Goal: Information Seeking & Learning: Understand process/instructions

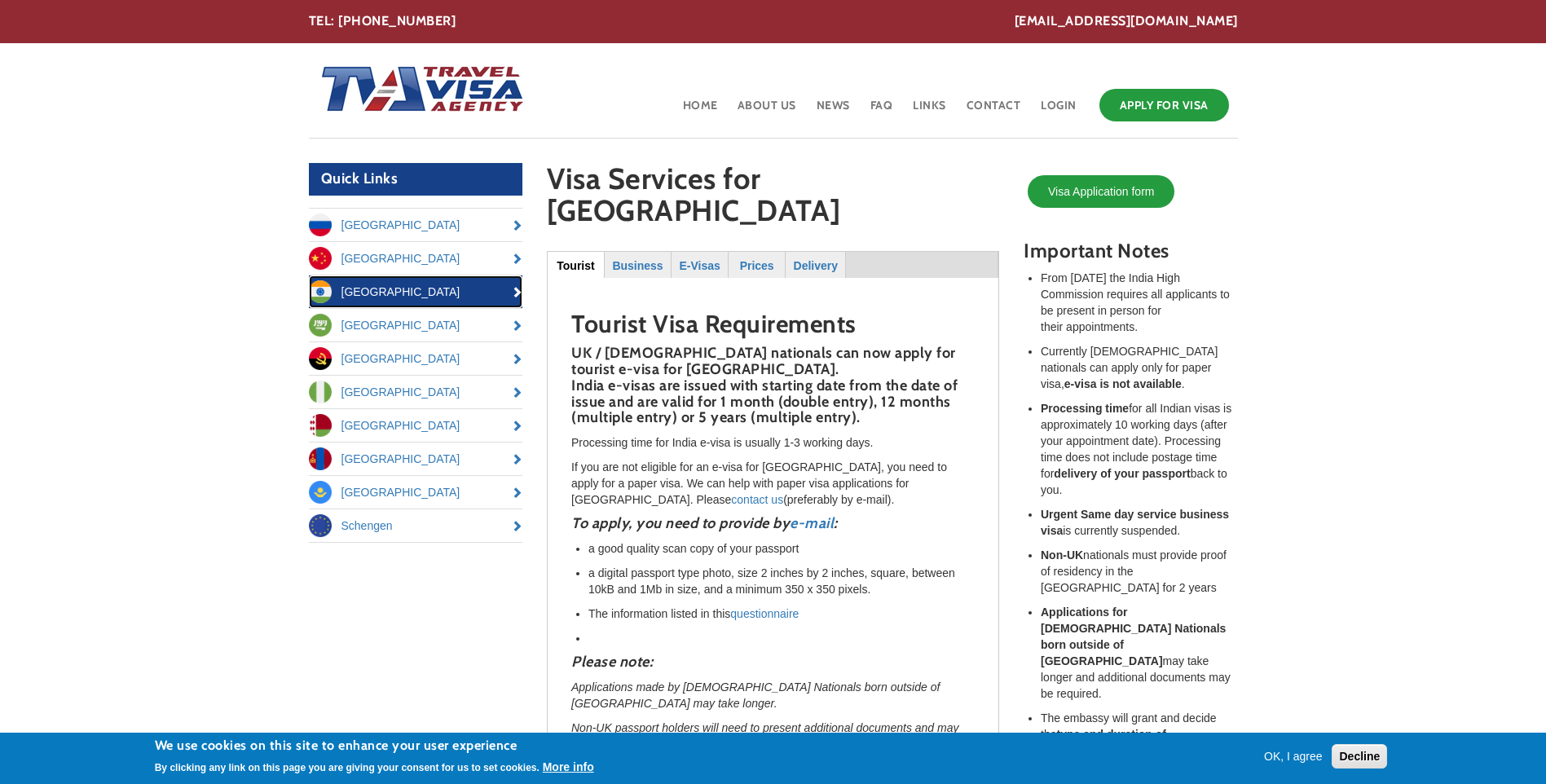
click at [357, 286] on link "[GEOGRAPHIC_DATA]" at bounding box center [416, 292] width 214 height 33
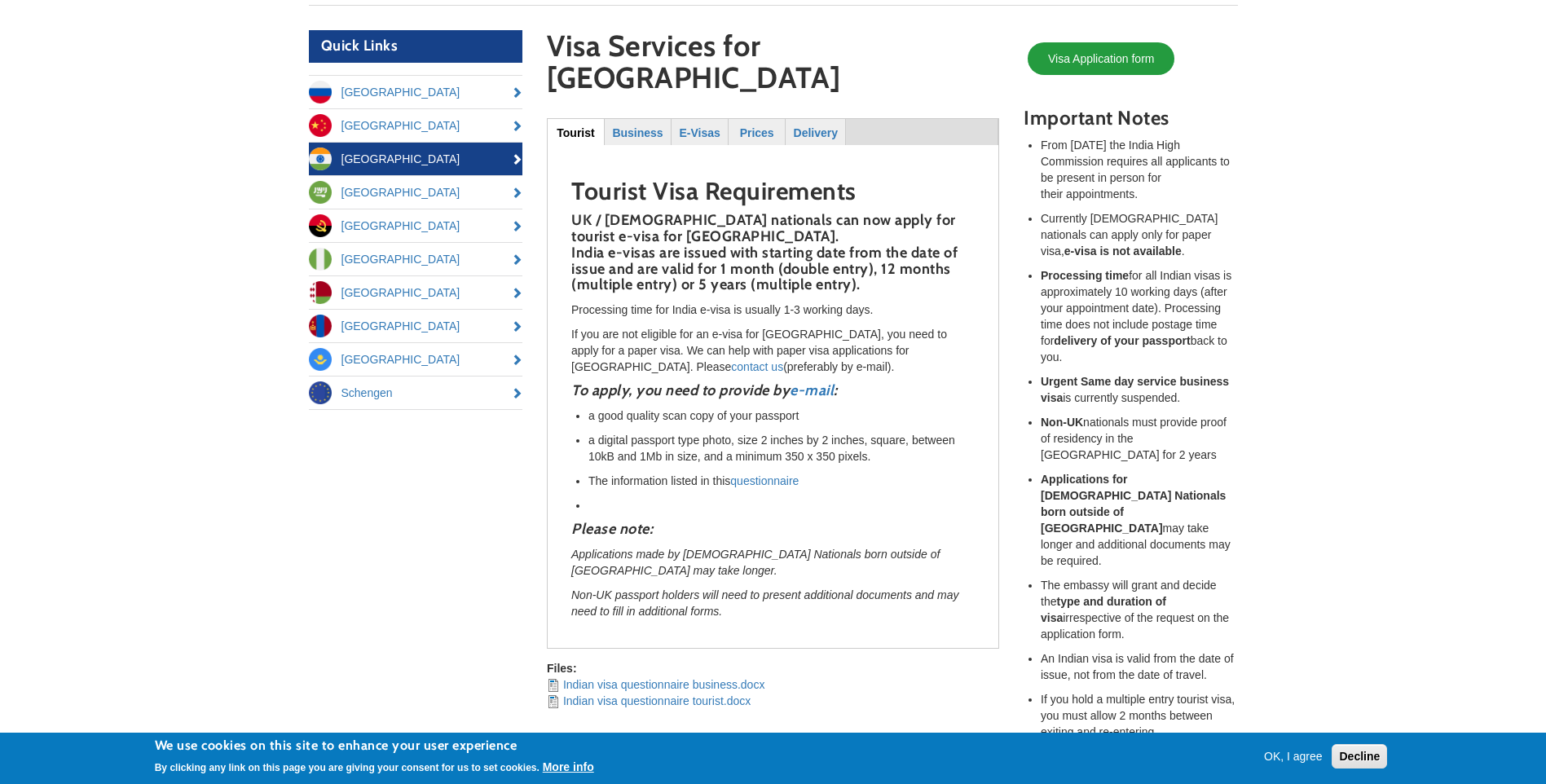
scroll to position [82, 0]
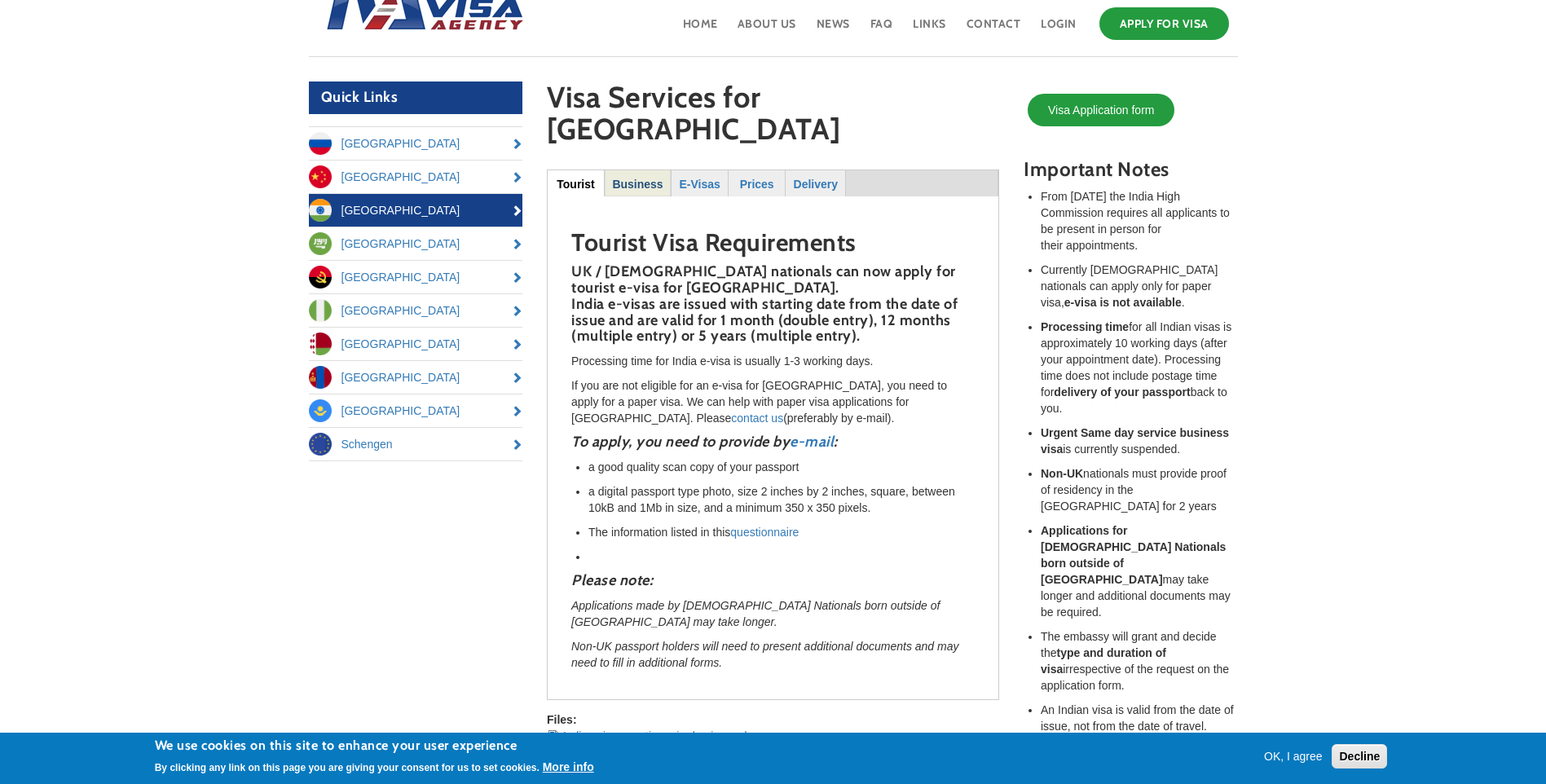
click at [622, 178] on strong "Business" at bounding box center [637, 184] width 51 height 13
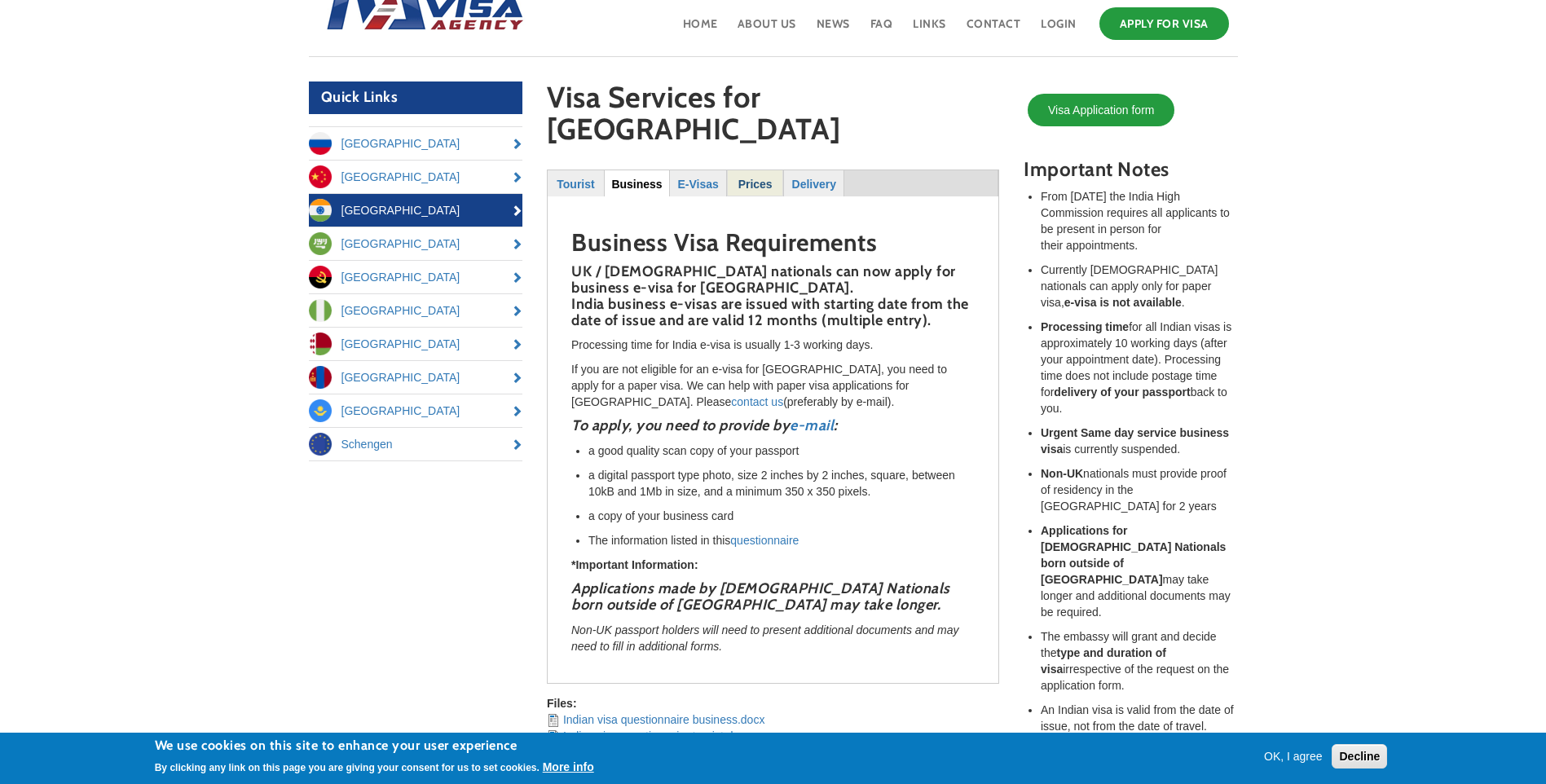
click at [748, 178] on strong "Prices" at bounding box center [755, 184] width 35 height 13
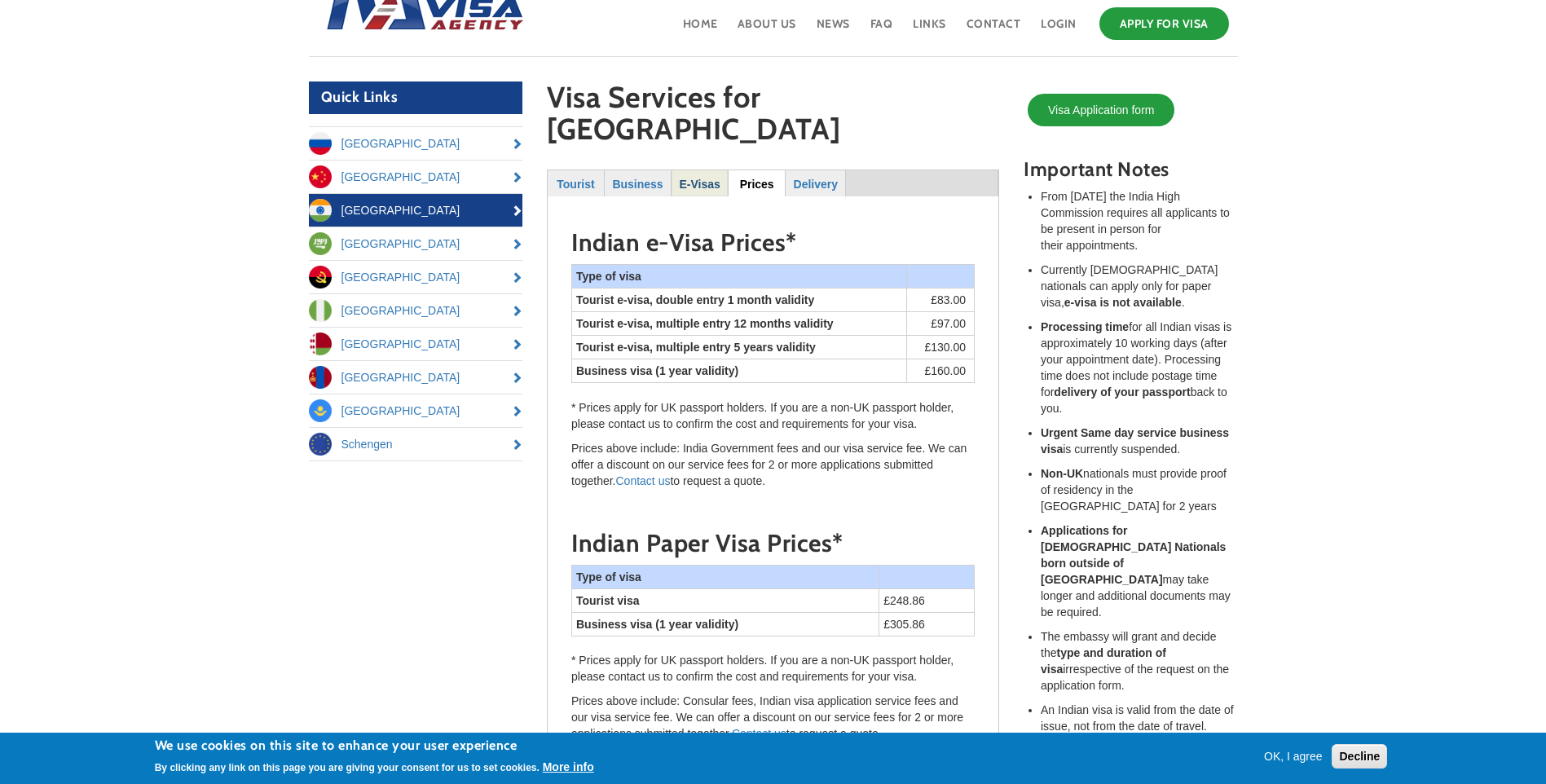
click at [700, 178] on strong "E-Visas" at bounding box center [699, 184] width 40 height 13
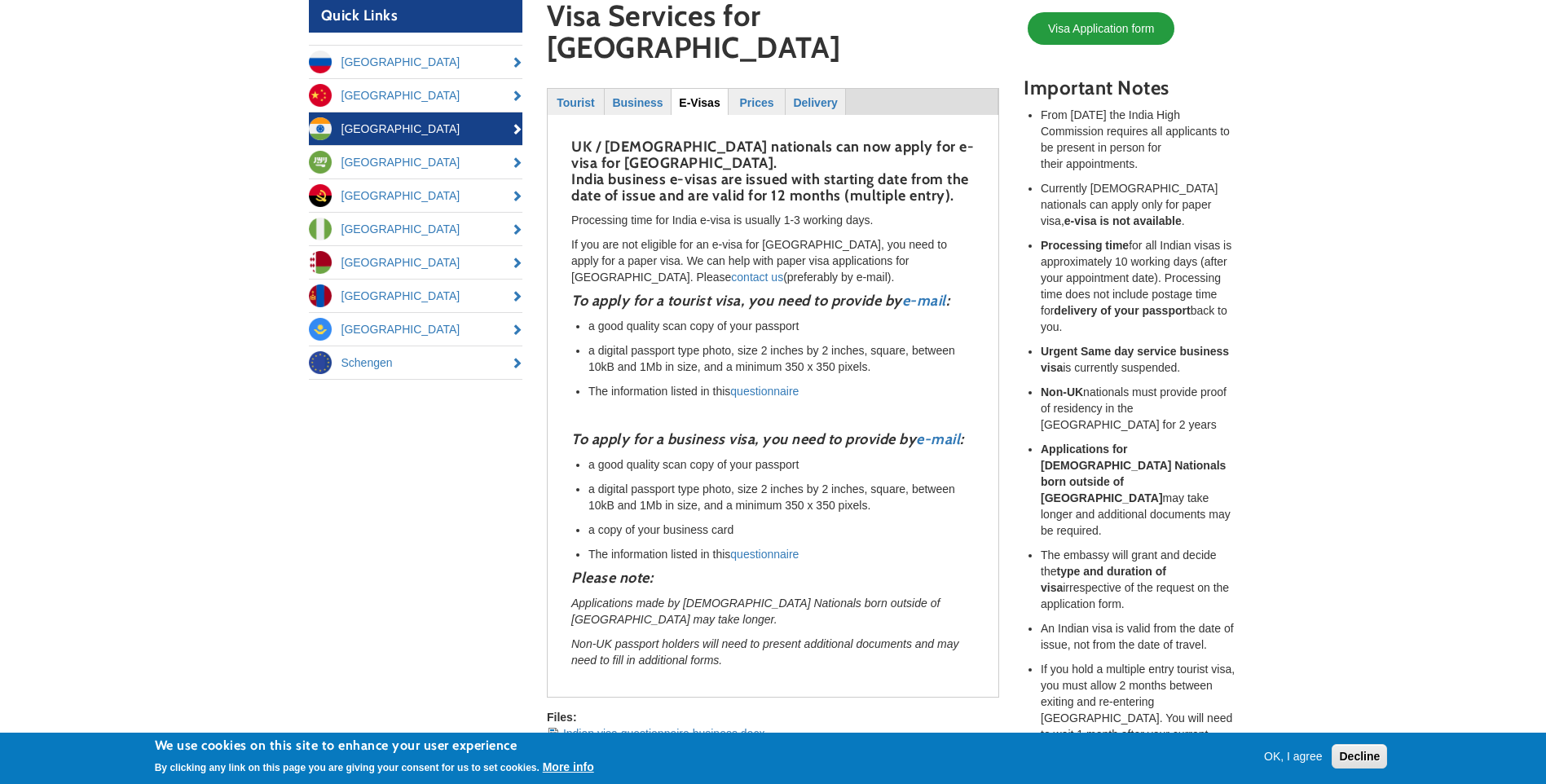
scroll to position [245, 0]
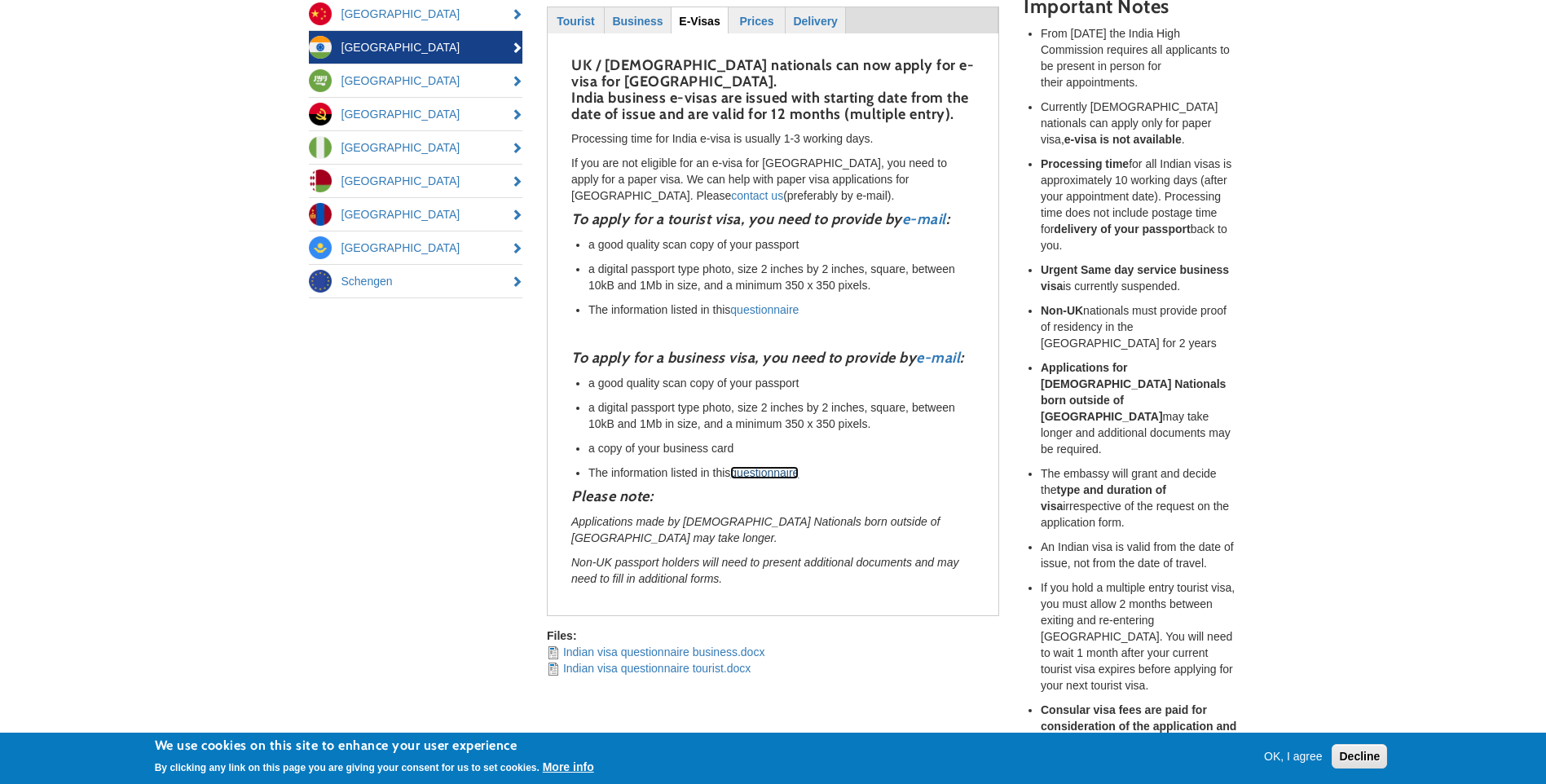
click at [765, 466] on link "questionnaire" at bounding box center [764, 473] width 68 height 13
click at [775, 466] on link "questionnaire" at bounding box center [764, 473] width 68 height 13
